Goal: Check status

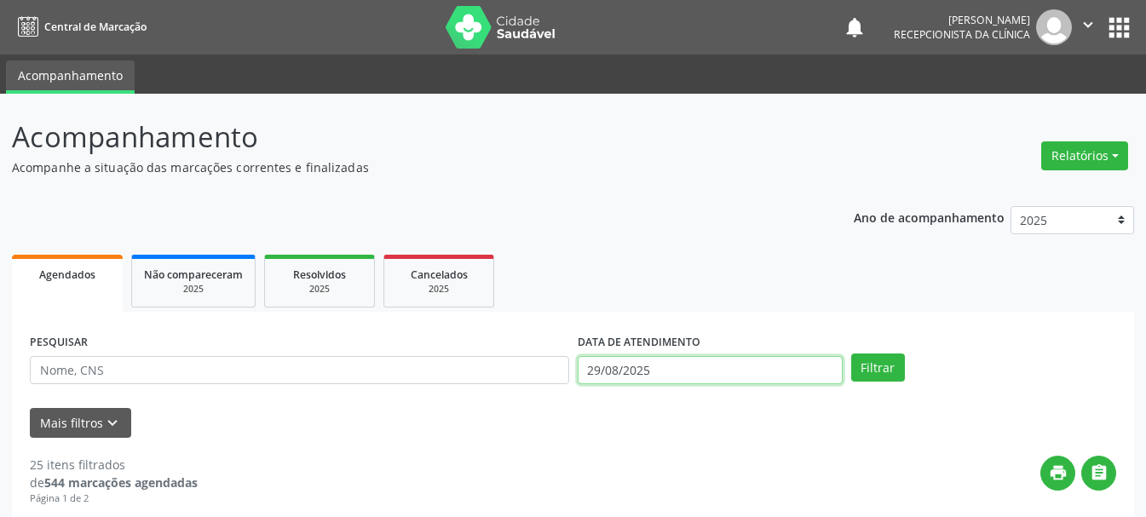
click at [734, 371] on input "29/08/2025" at bounding box center [710, 370] width 265 height 29
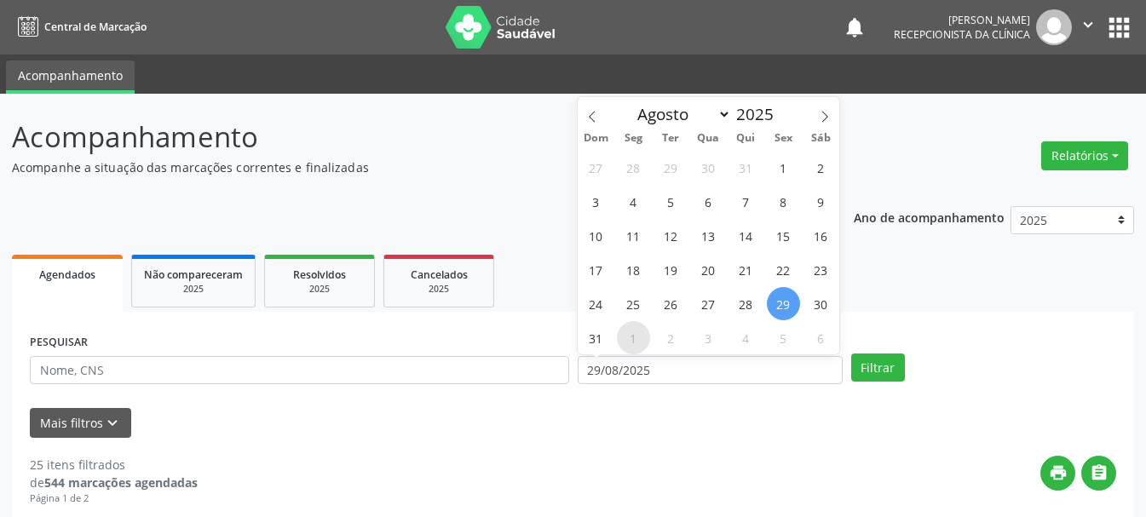
click at [631, 336] on span "1" at bounding box center [633, 337] width 33 height 33
type input "[DATE]"
click at [631, 336] on span "1" at bounding box center [633, 337] width 33 height 33
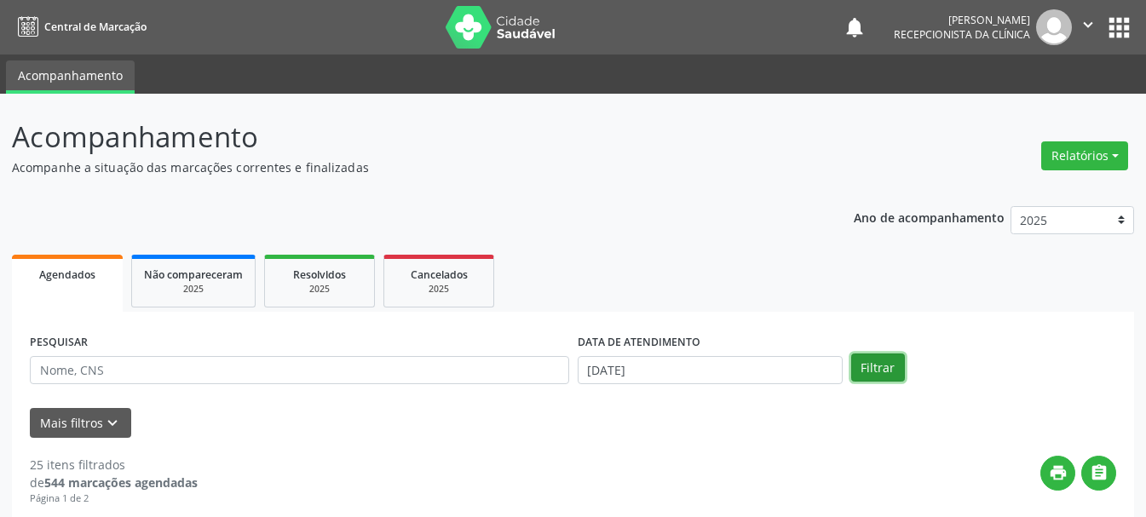
click at [864, 368] on button "Filtrar" at bounding box center [878, 367] width 54 height 29
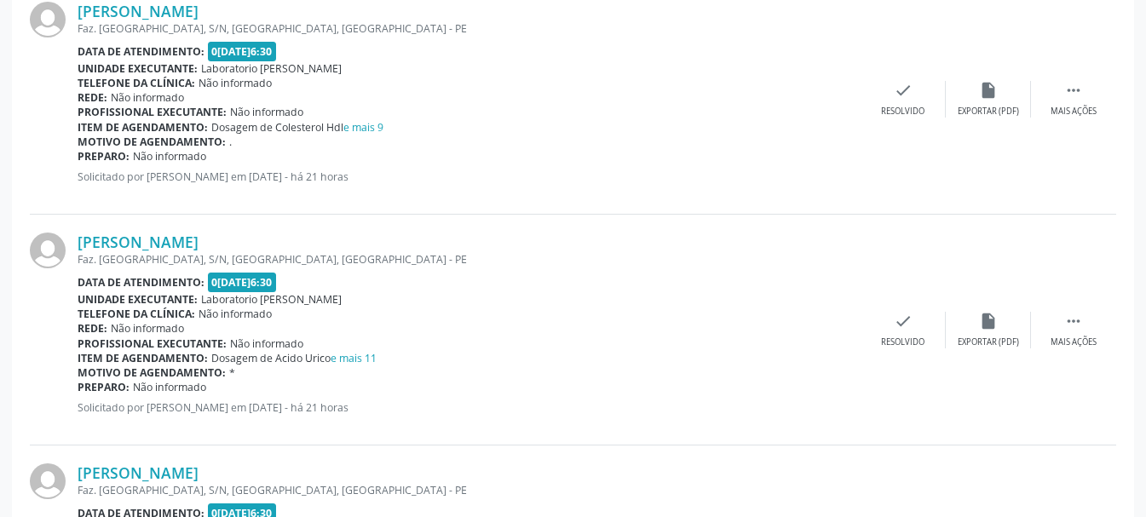
scroll to position [3560, 0]
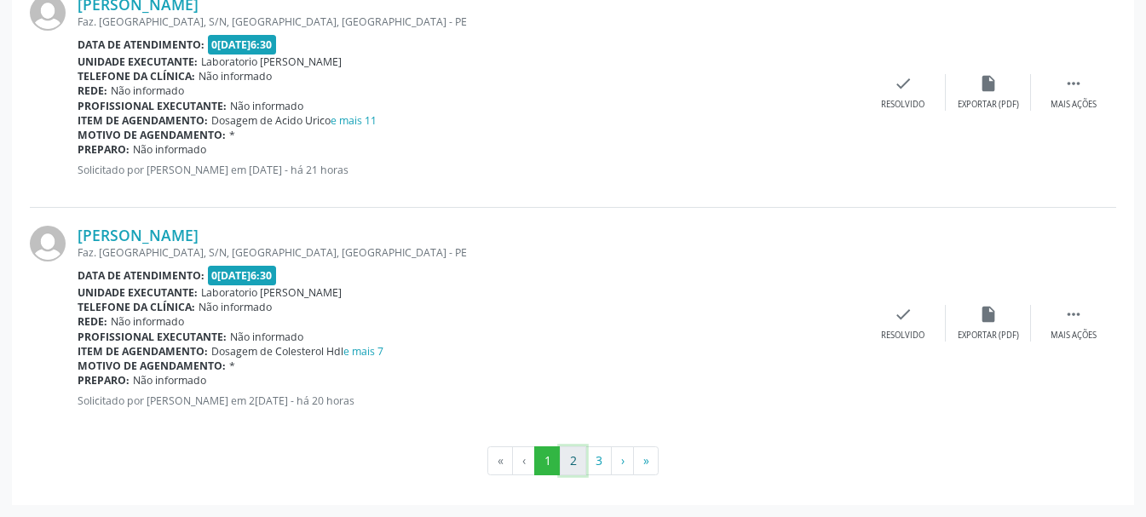
click at [579, 458] on button "2" at bounding box center [573, 460] width 26 height 29
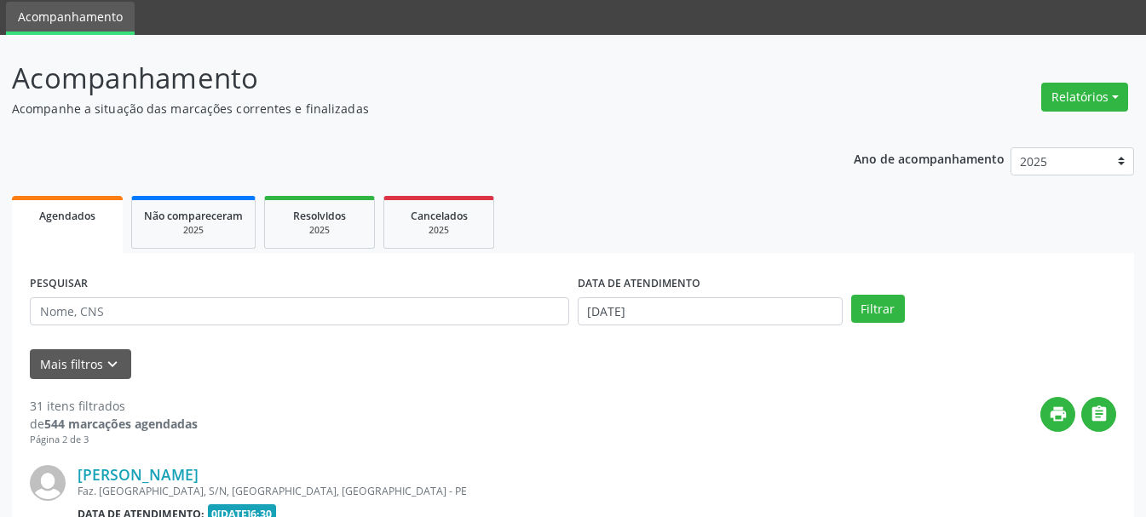
scroll to position [3545, 0]
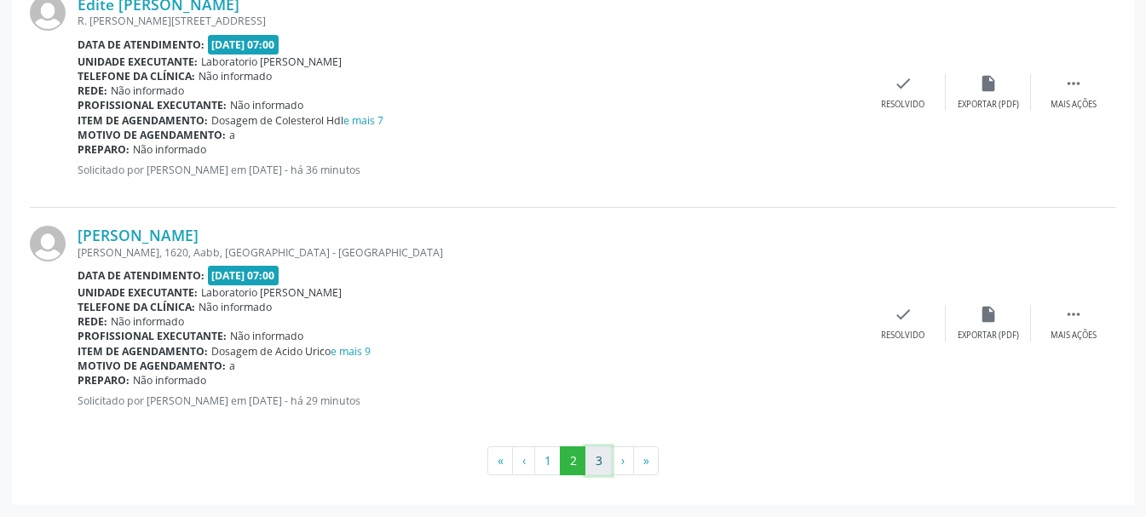
click at [605, 464] on button "3" at bounding box center [598, 460] width 26 height 29
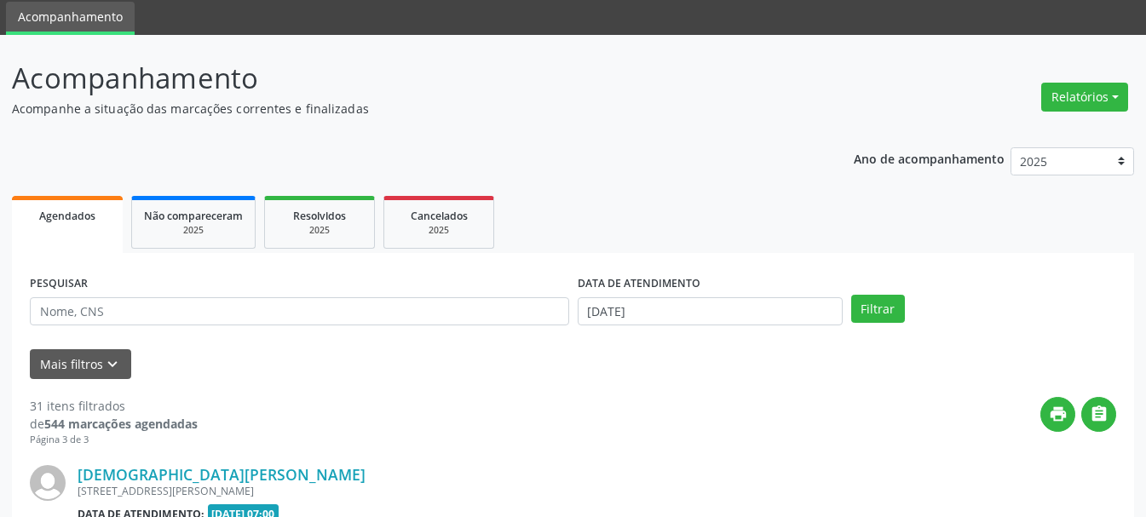
scroll to position [312, 0]
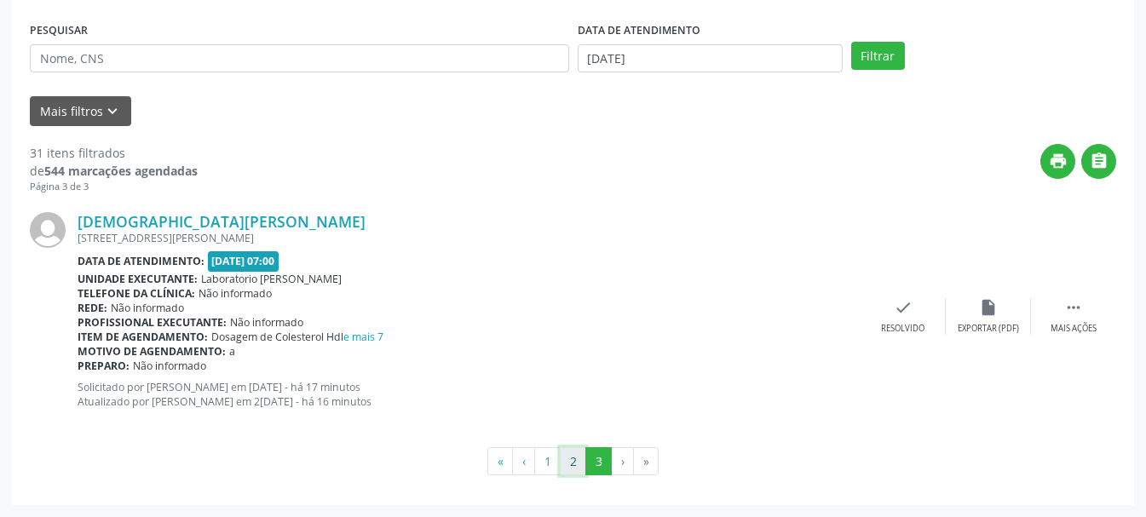
click at [567, 467] on button "2" at bounding box center [573, 461] width 26 height 29
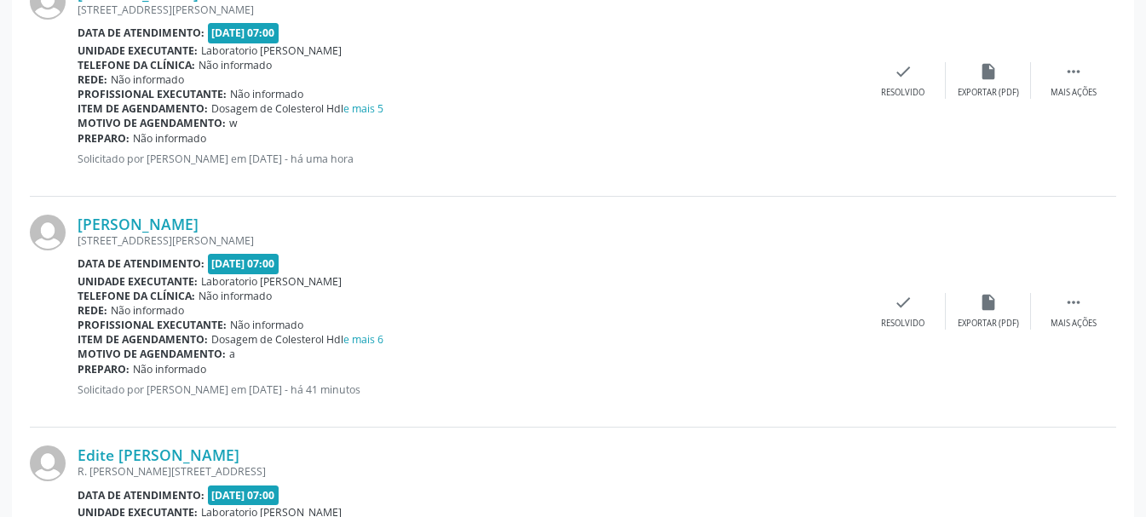
scroll to position [2779, 0]
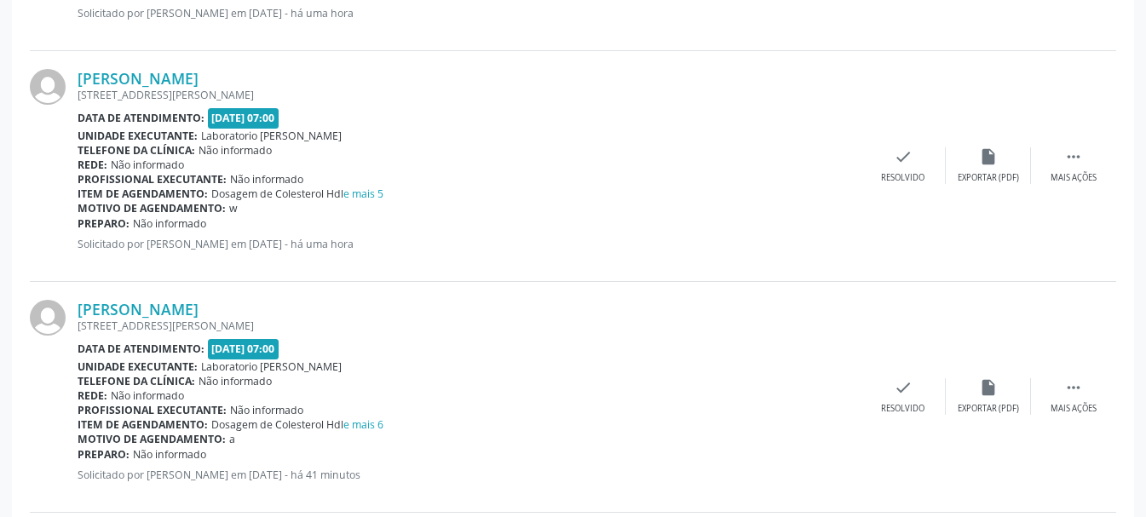
drag, startPoint x: 336, startPoint y: 99, endPoint x: 308, endPoint y: 101, distance: 28.2
click at [308, 101] on div "[STREET_ADDRESS][PERSON_NAME]" at bounding box center [469, 95] width 783 height 14
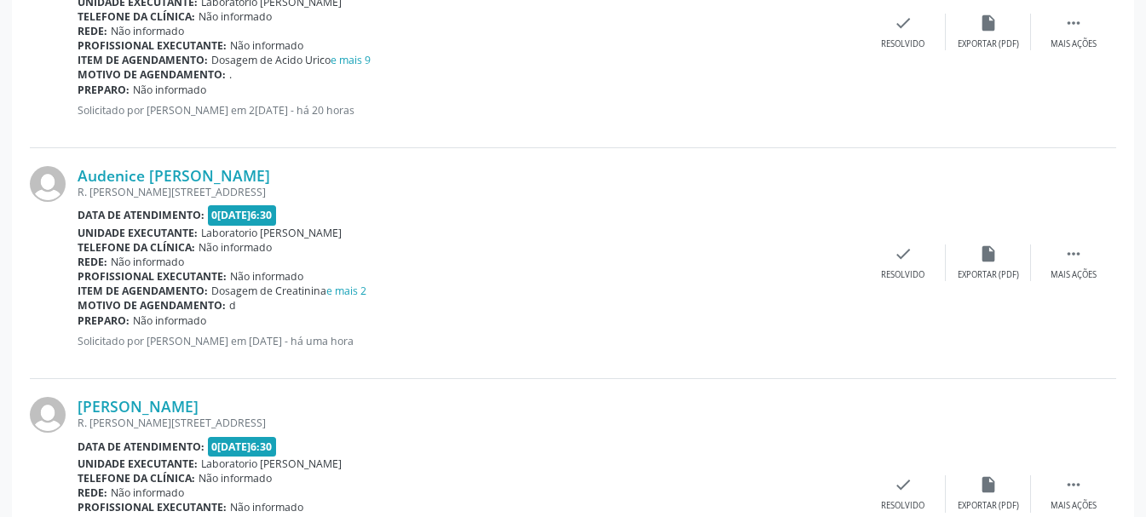
scroll to position [905, 0]
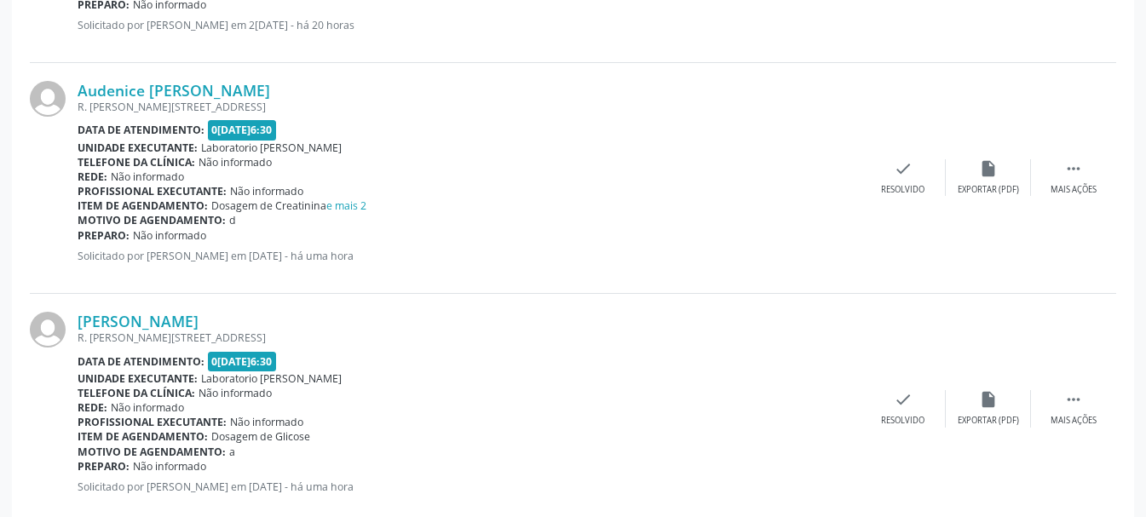
click at [384, 204] on div "Item de agendamento: Dosagem de Creatinina e mais 2" at bounding box center [469, 205] width 783 height 14
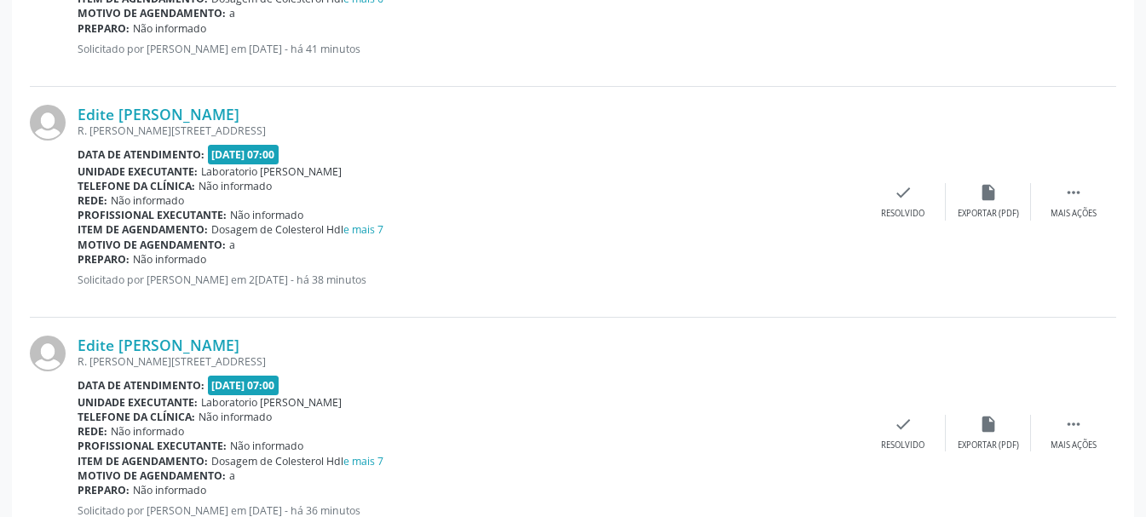
scroll to position [3545, 0]
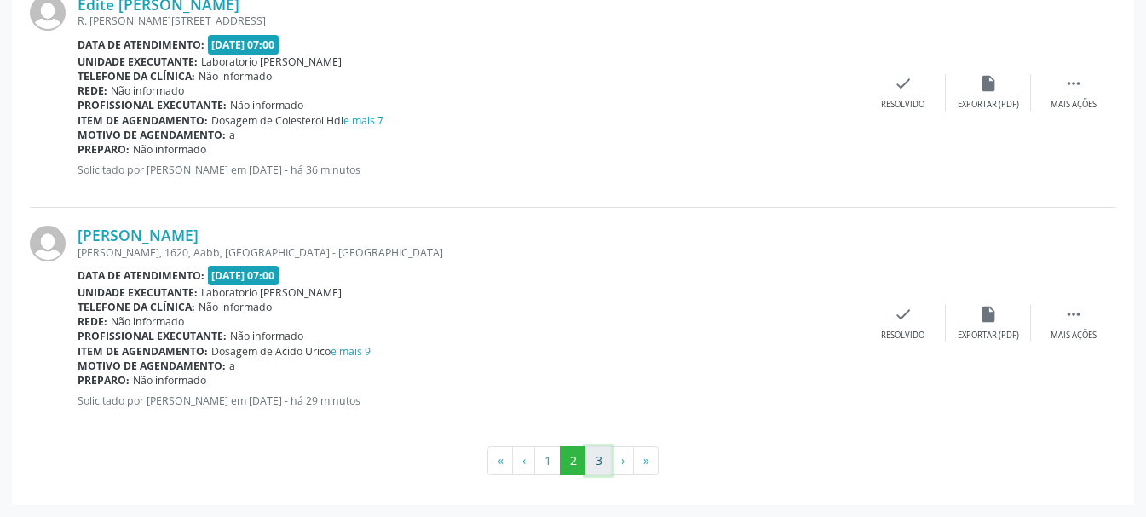
click at [595, 461] on button "3" at bounding box center [598, 460] width 26 height 29
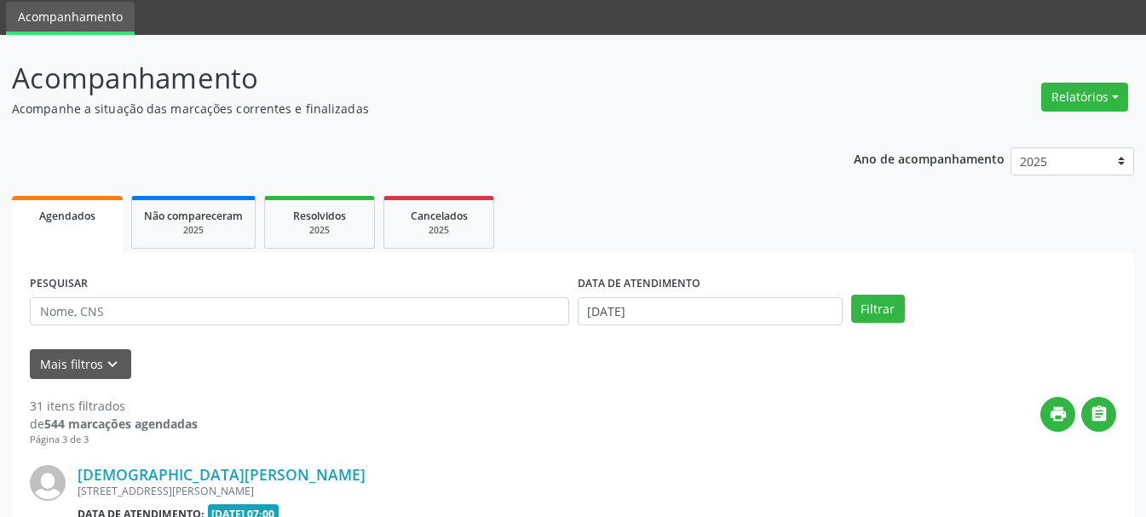
scroll to position [312, 0]
